Goal: Navigation & Orientation: Understand site structure

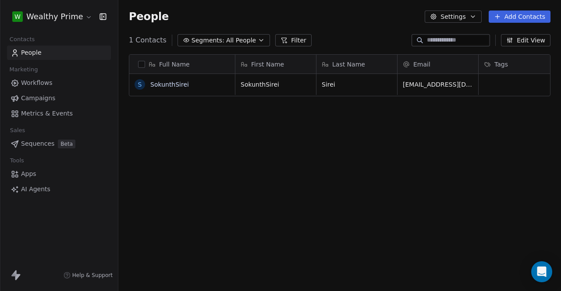
scroll to position [250, 435]
click at [176, 84] on link "SokunthSirei" at bounding box center [169, 84] width 39 height 7
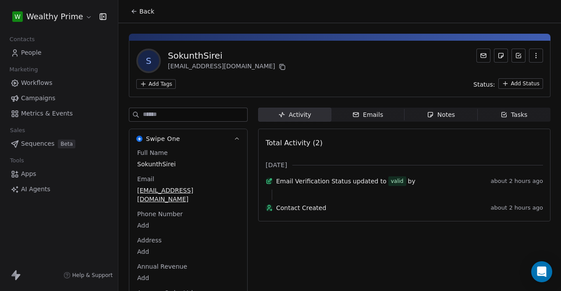
click at [136, 12] on icon at bounding box center [134, 11] width 7 height 7
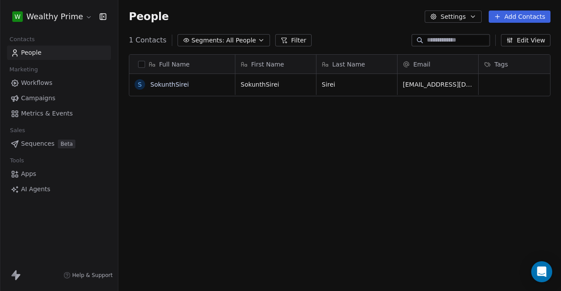
scroll to position [250, 435]
click at [61, 116] on span "Metrics & Events" at bounding box center [47, 113] width 52 height 9
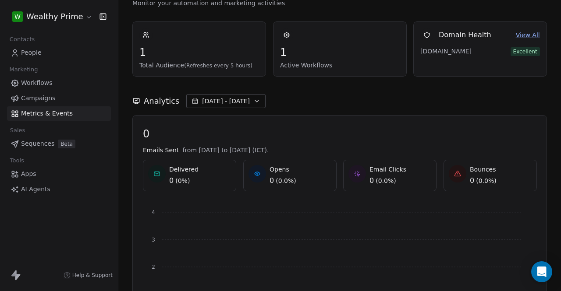
scroll to position [27, 0]
click at [39, 173] on link "Apps" at bounding box center [59, 174] width 104 height 14
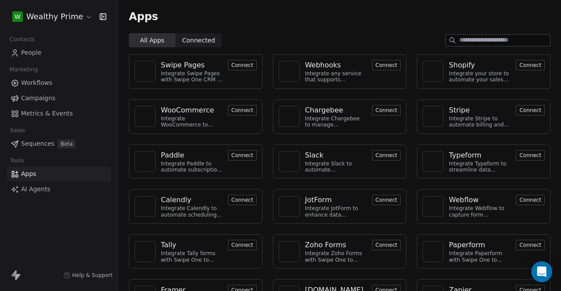
click at [195, 39] on span "Connected" at bounding box center [198, 40] width 33 height 9
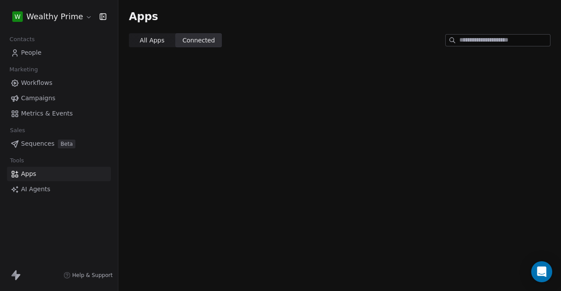
click at [153, 42] on span "All Apps" at bounding box center [152, 40] width 25 height 9
